Goal: Entertainment & Leisure: Consume media (video, audio)

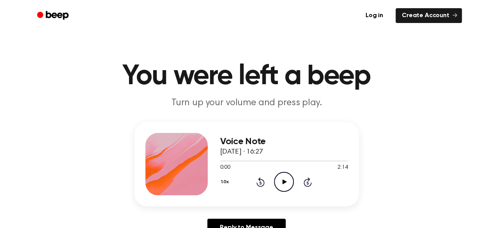
drag, startPoint x: 274, startPoint y: 149, endPoint x: 292, endPoint y: 152, distance: 18.3
click at [292, 152] on div "Voice Note [DATE] · 16:27" at bounding box center [284, 146] width 128 height 21
click at [285, 178] on icon "Play Audio" at bounding box center [284, 182] width 20 height 20
click at [285, 178] on icon "Pause Audio" at bounding box center [284, 182] width 20 height 20
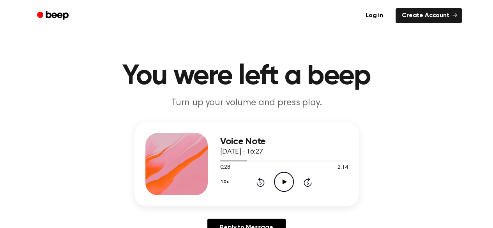
click at [285, 178] on icon "Play Audio" at bounding box center [284, 182] width 20 height 20
click at [285, 178] on icon "Pause Audio" at bounding box center [284, 182] width 20 height 20
click at [285, 178] on icon "Play Audio" at bounding box center [284, 182] width 20 height 20
click at [276, 180] on icon "Pause Audio" at bounding box center [284, 182] width 20 height 20
click at [286, 181] on icon "Play Audio" at bounding box center [284, 182] width 20 height 20
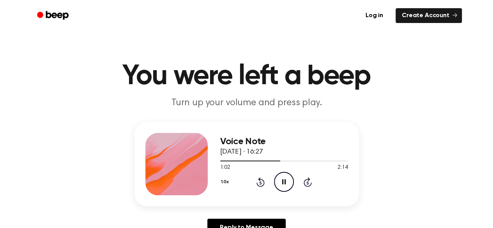
click at [286, 181] on icon "Pause Audio" at bounding box center [284, 182] width 20 height 20
click at [286, 181] on icon "Play Audio" at bounding box center [284, 182] width 20 height 20
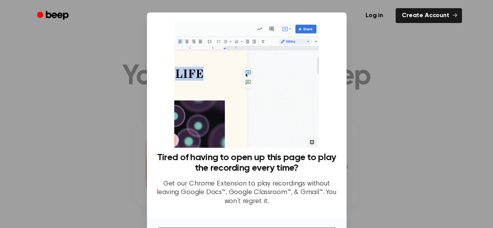
click at [399, 121] on div at bounding box center [246, 114] width 493 height 228
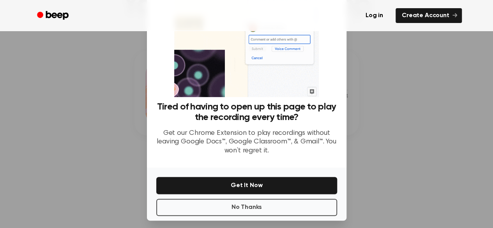
scroll to position [48, 0]
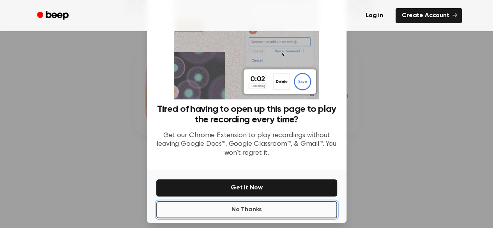
click at [260, 209] on button "No Thanks" at bounding box center [246, 209] width 181 height 17
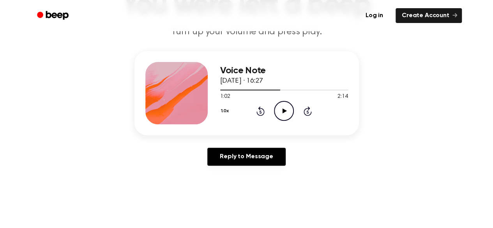
click at [290, 110] on icon "Play Audio" at bounding box center [284, 111] width 20 height 20
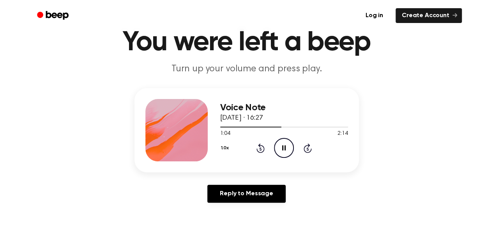
scroll to position [34, 0]
click at [285, 148] on icon at bounding box center [284, 147] width 4 height 5
click at [285, 148] on icon at bounding box center [285, 147] width 4 height 5
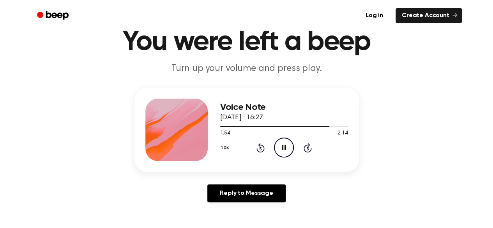
click at [285, 148] on icon at bounding box center [284, 147] width 4 height 5
click at [287, 146] on icon "Play Audio" at bounding box center [284, 148] width 20 height 20
click at [287, 146] on icon "Pause Audio" at bounding box center [284, 148] width 20 height 20
click at [327, 125] on div at bounding box center [284, 126] width 128 height 6
click at [282, 146] on icon "Play Audio" at bounding box center [284, 148] width 20 height 20
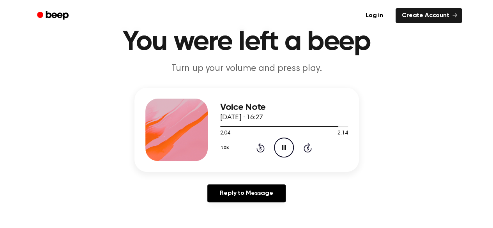
click at [285, 151] on icon "Pause Audio" at bounding box center [284, 148] width 20 height 20
click at [285, 151] on icon "Play Audio" at bounding box center [284, 148] width 20 height 20
click at [285, 151] on icon "Pause Audio" at bounding box center [284, 148] width 20 height 20
click at [285, 151] on icon "Play Audio" at bounding box center [284, 148] width 20 height 20
